Goal: Transaction & Acquisition: Download file/media

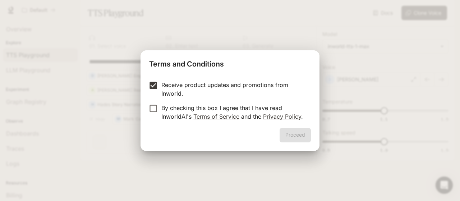
click at [138, 78] on div "Terms and Conditions Receive product updates and promotions from Inworld. By ch…" at bounding box center [230, 100] width 460 height 201
click at [294, 136] on div "Proceed" at bounding box center [230, 139] width 179 height 23
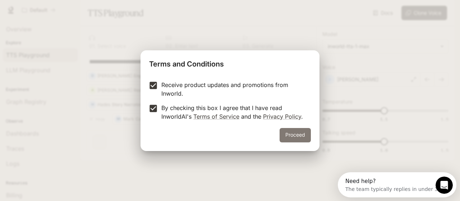
click at [306, 137] on button "Proceed" at bounding box center [295, 135] width 31 height 14
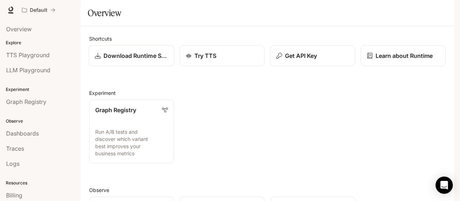
click at [152, 60] on p "Download Runtime SDK" at bounding box center [135, 55] width 65 height 9
